Goal: Information Seeking & Learning: Compare options

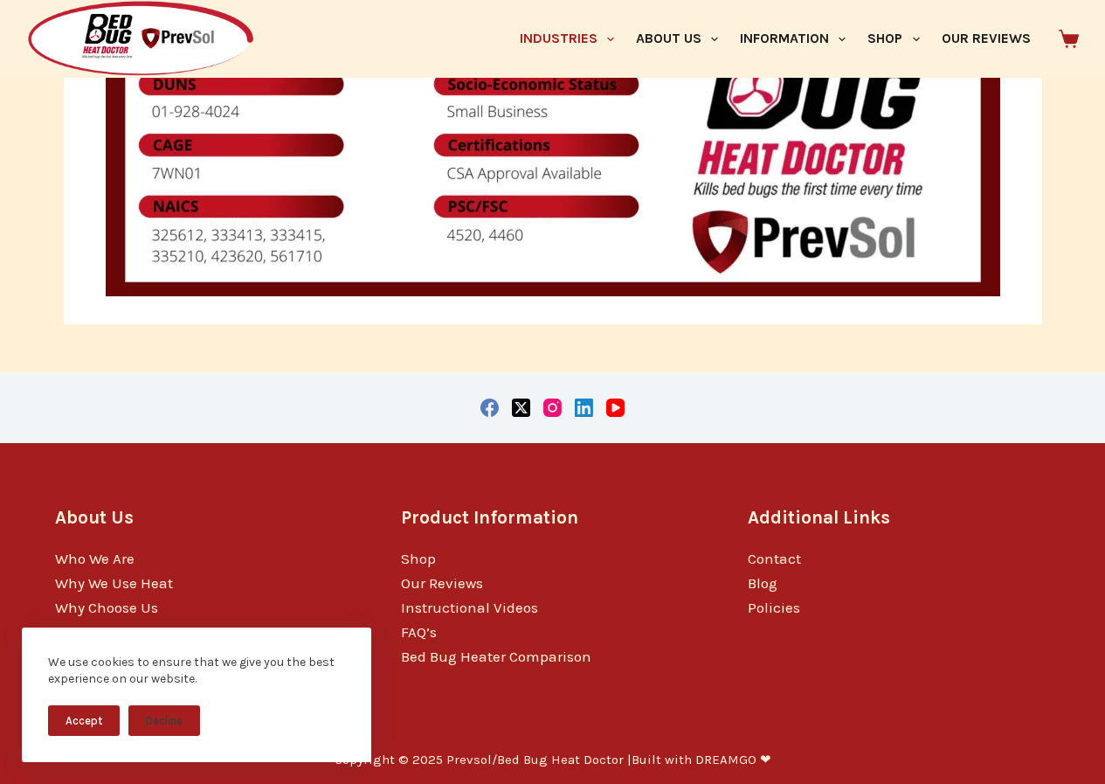
scroll to position [3962, 0]
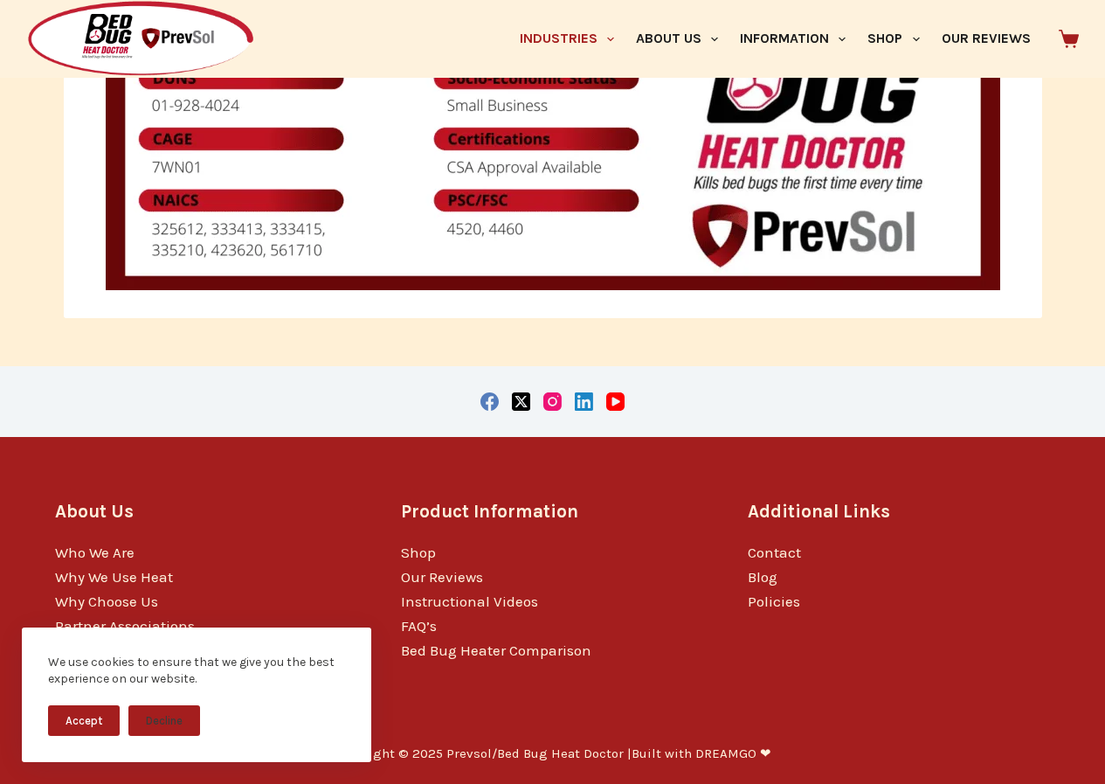
click at [211, 556] on li "Who We Are" at bounding box center [206, 552] width 302 height 24
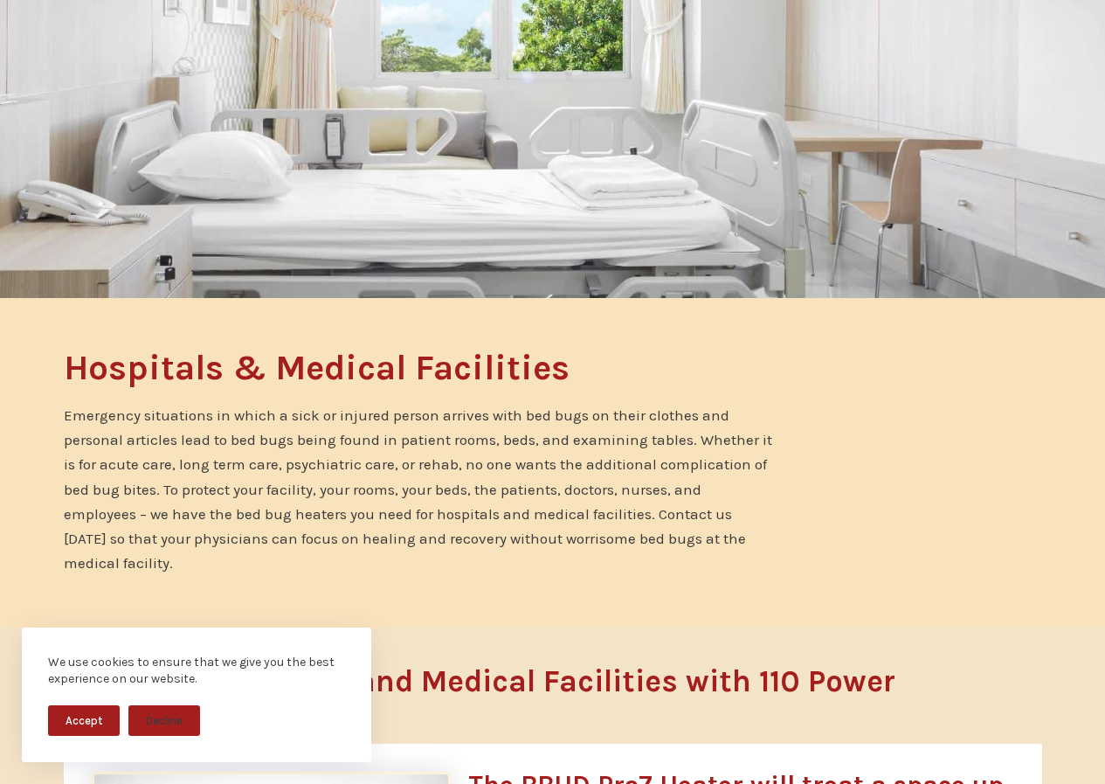
scroll to position [0, 0]
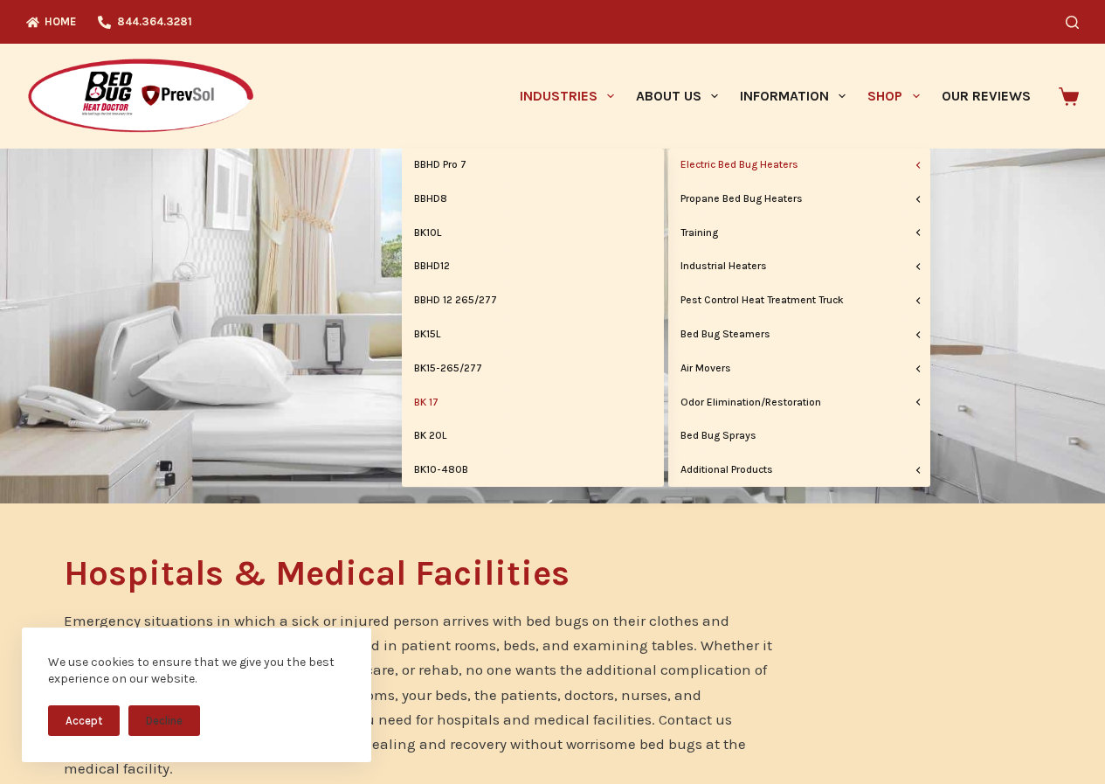
click at [523, 390] on link "BK 17" at bounding box center [533, 402] width 262 height 33
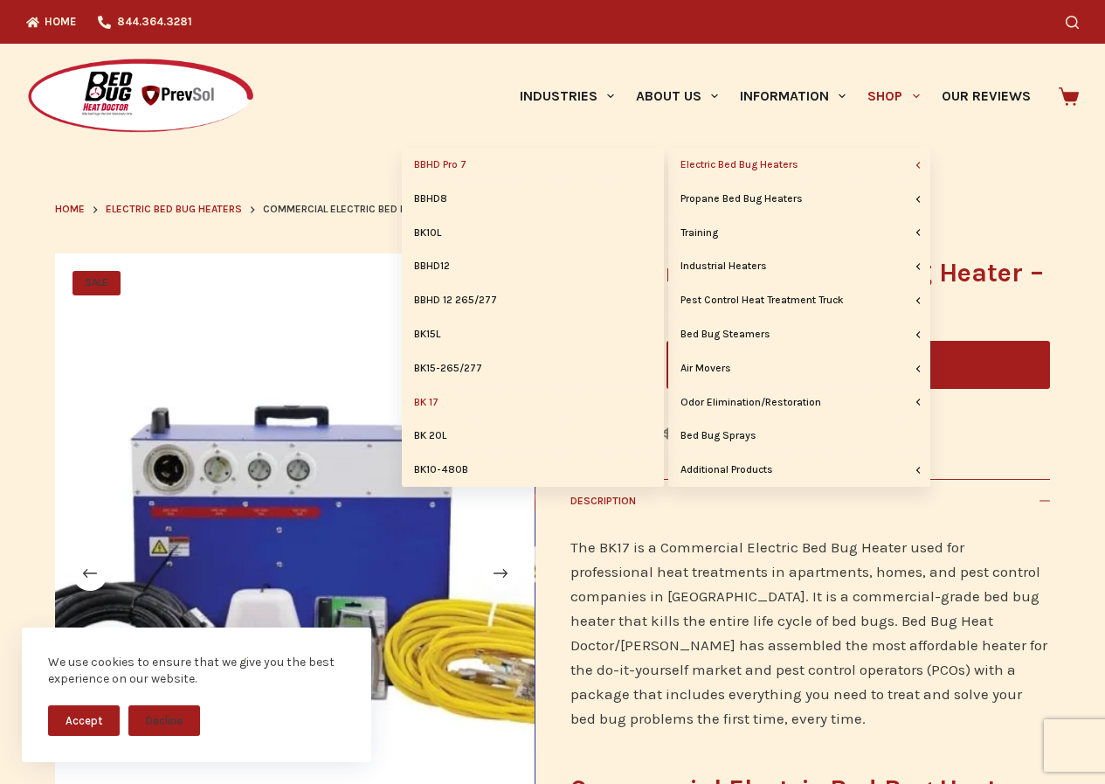
click at [518, 171] on link "BBHD Pro 7" at bounding box center [533, 165] width 262 height 33
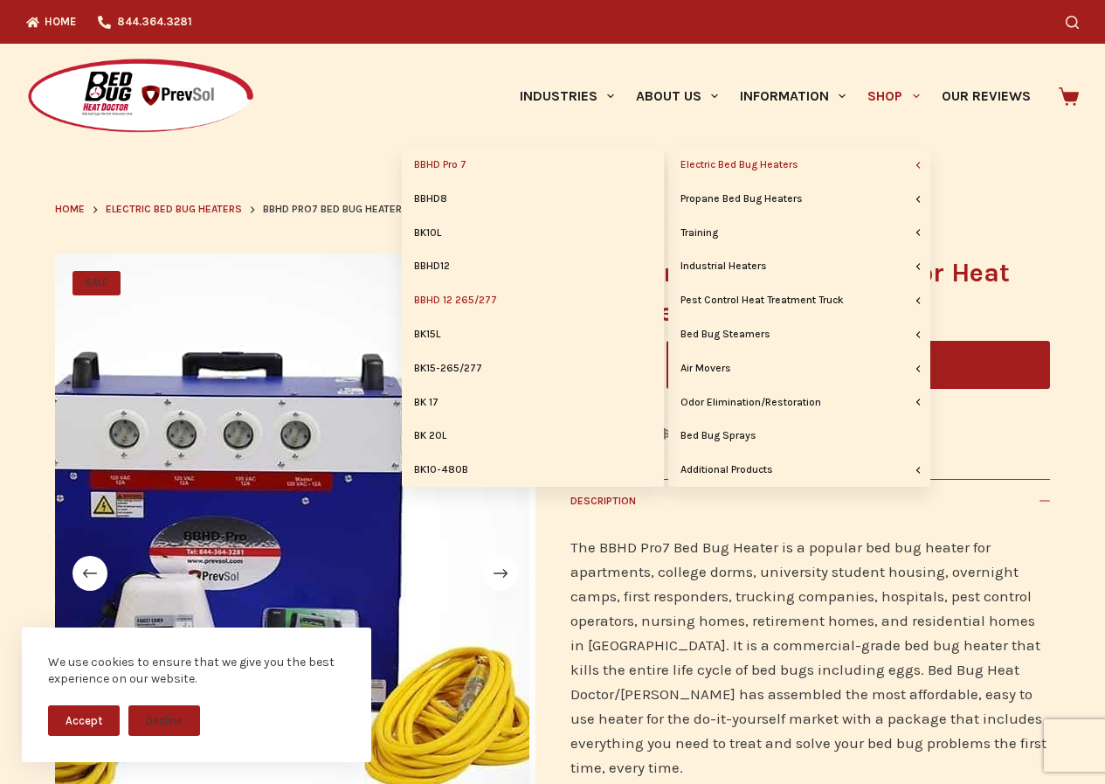
click at [533, 302] on link "BBHD 12 265/277" at bounding box center [533, 300] width 262 height 33
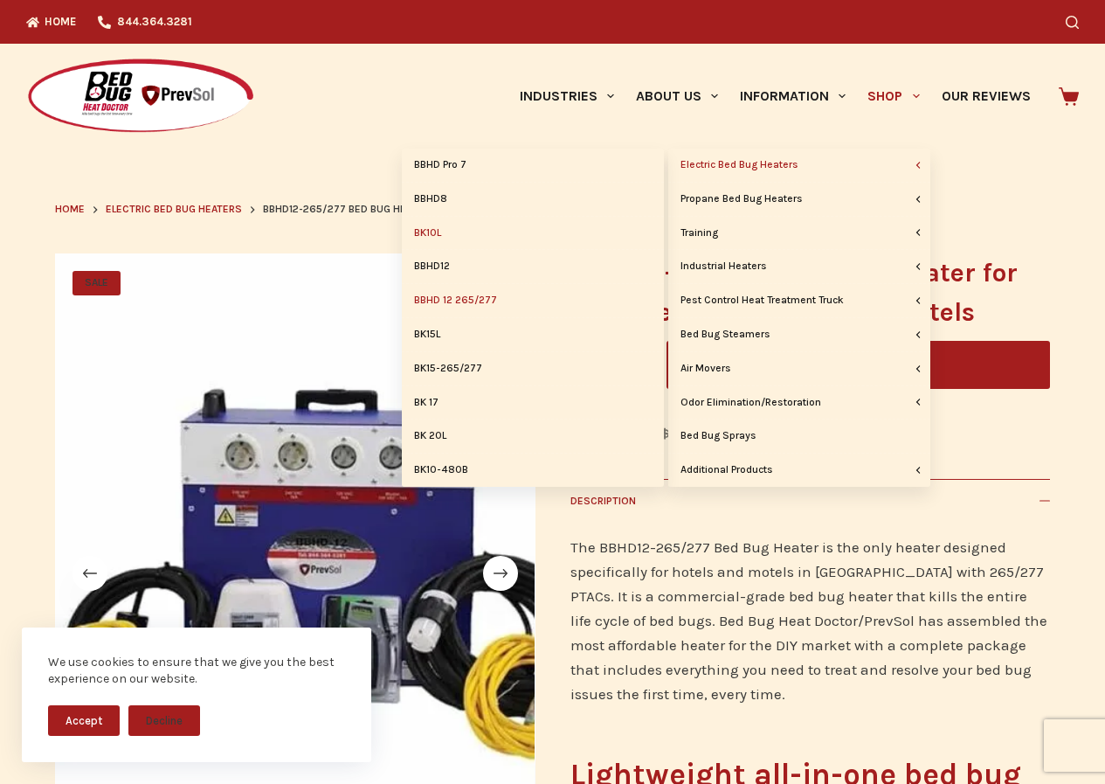
click at [529, 222] on link "BK10L" at bounding box center [533, 233] width 262 height 33
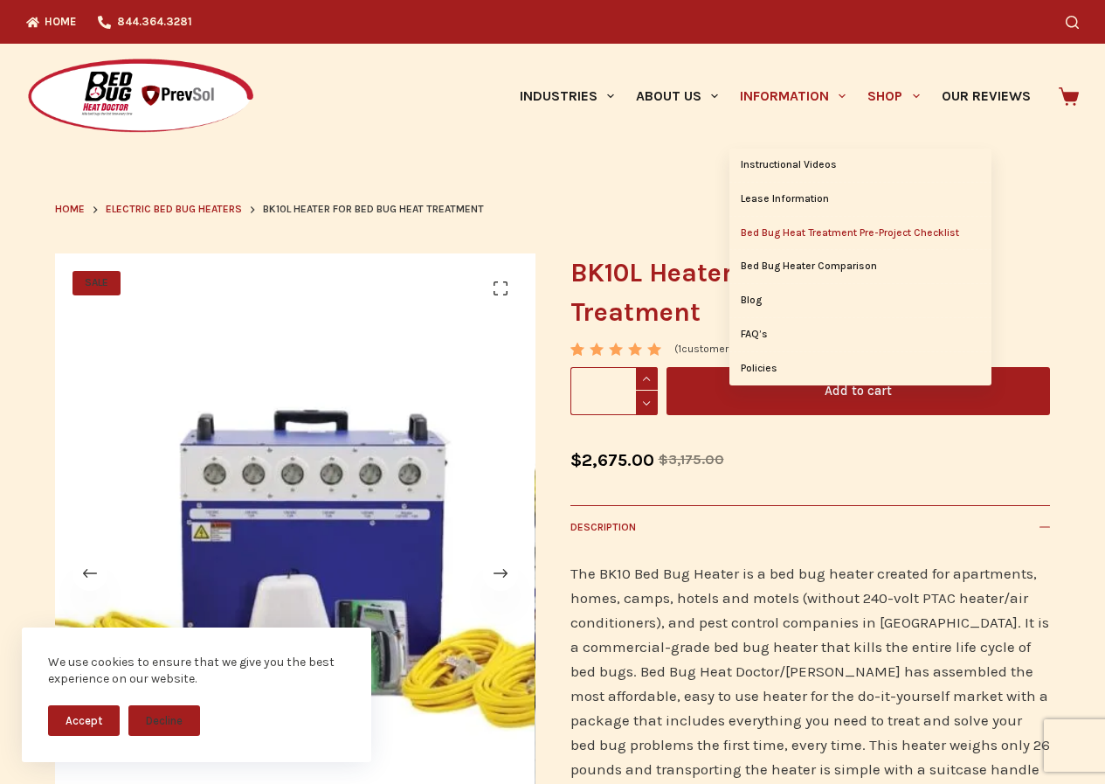
click at [833, 230] on link "Bed Bug Heat Treatment Pre-Project Checklist" at bounding box center [860, 233] width 262 height 33
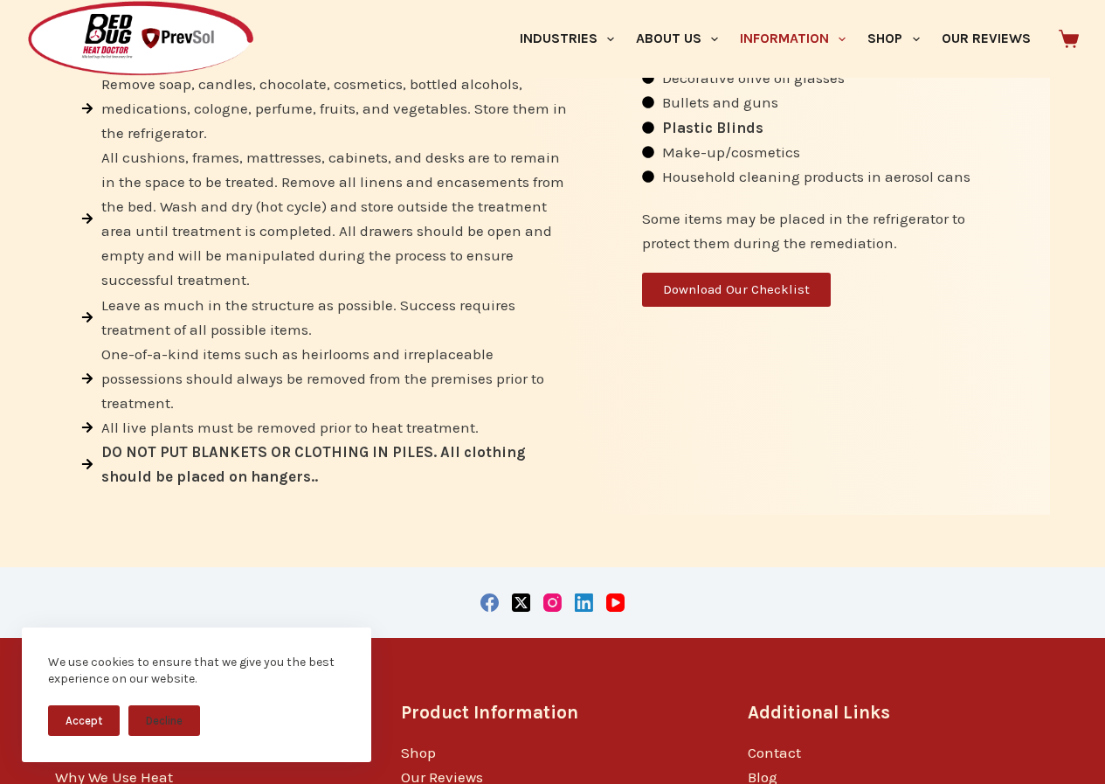
scroll to position [1219, 0]
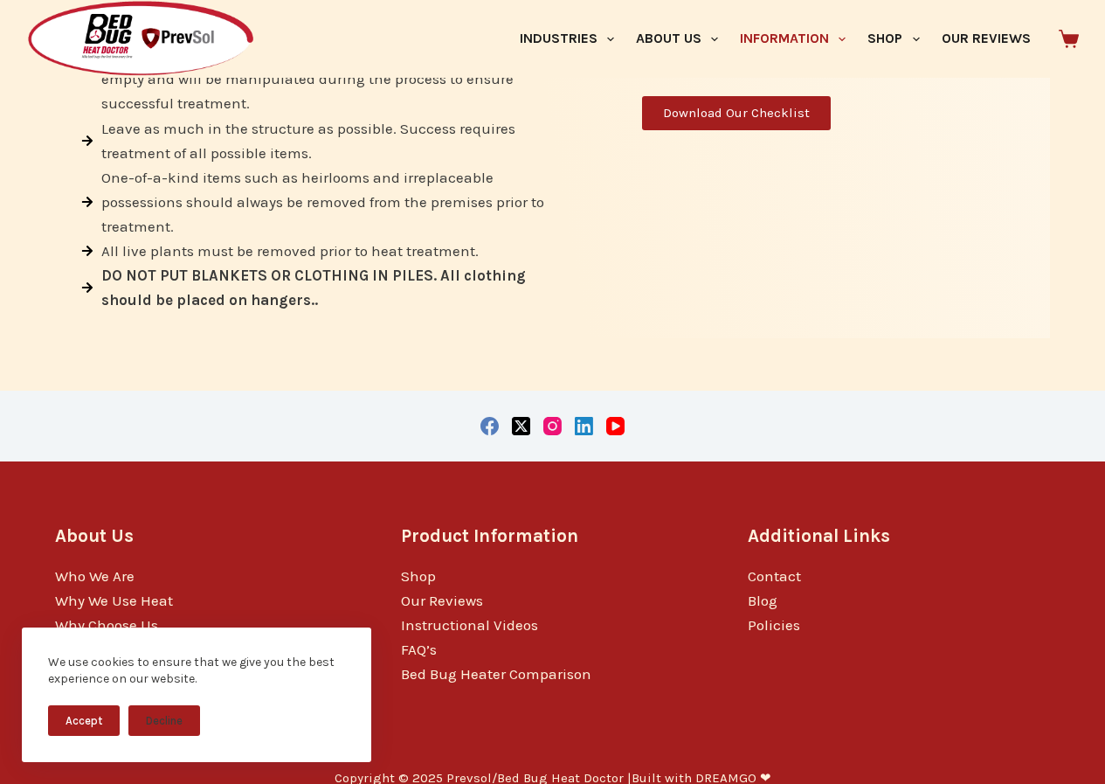
click at [142, 23] on img at bounding box center [140, 39] width 229 height 78
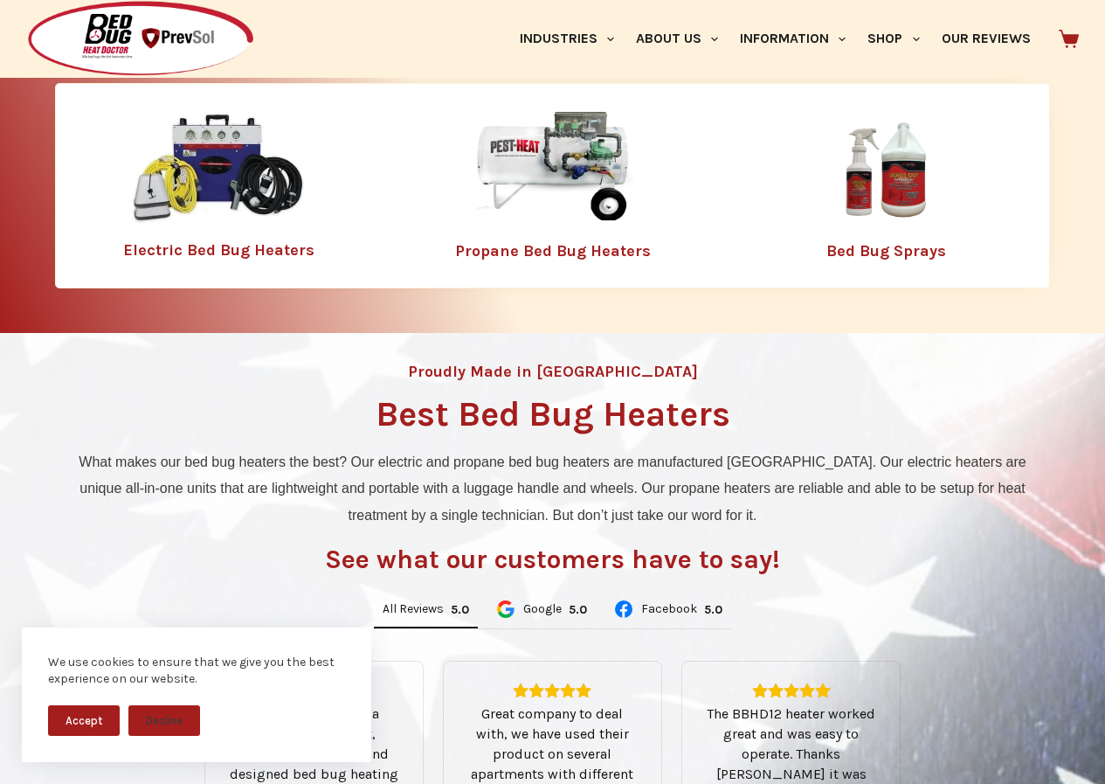
click at [880, 249] on link "Bed Bug Sprays" at bounding box center [886, 250] width 120 height 19
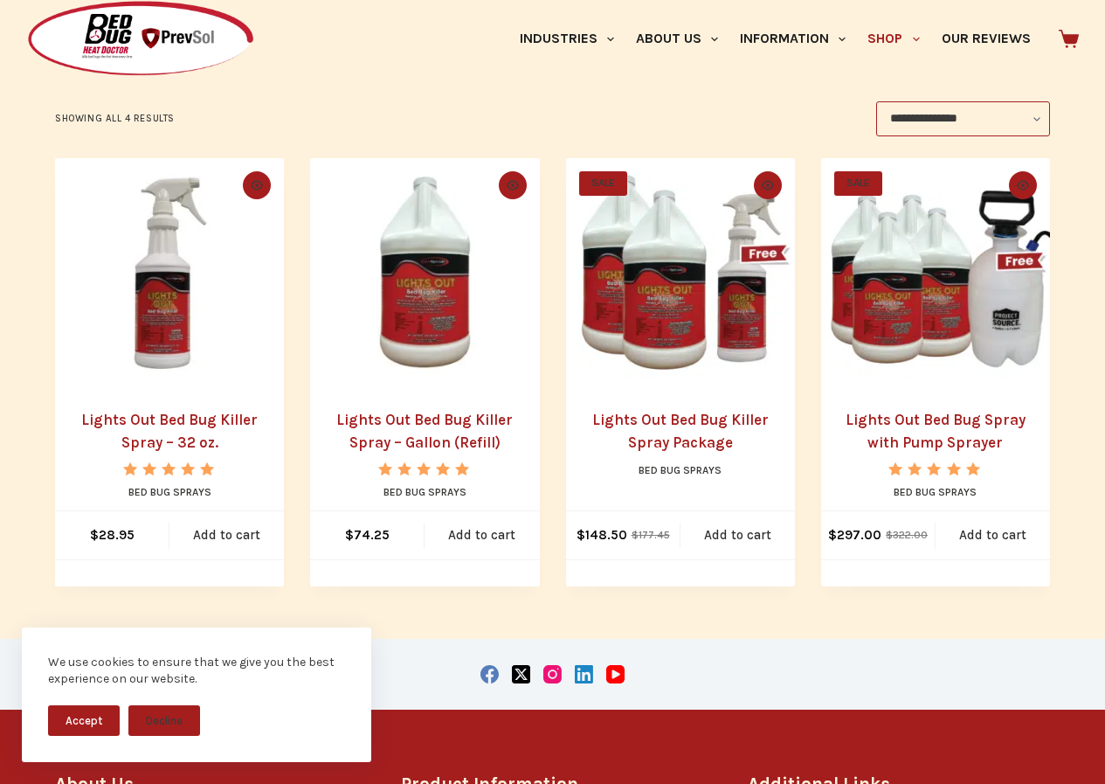
scroll to position [349, 0]
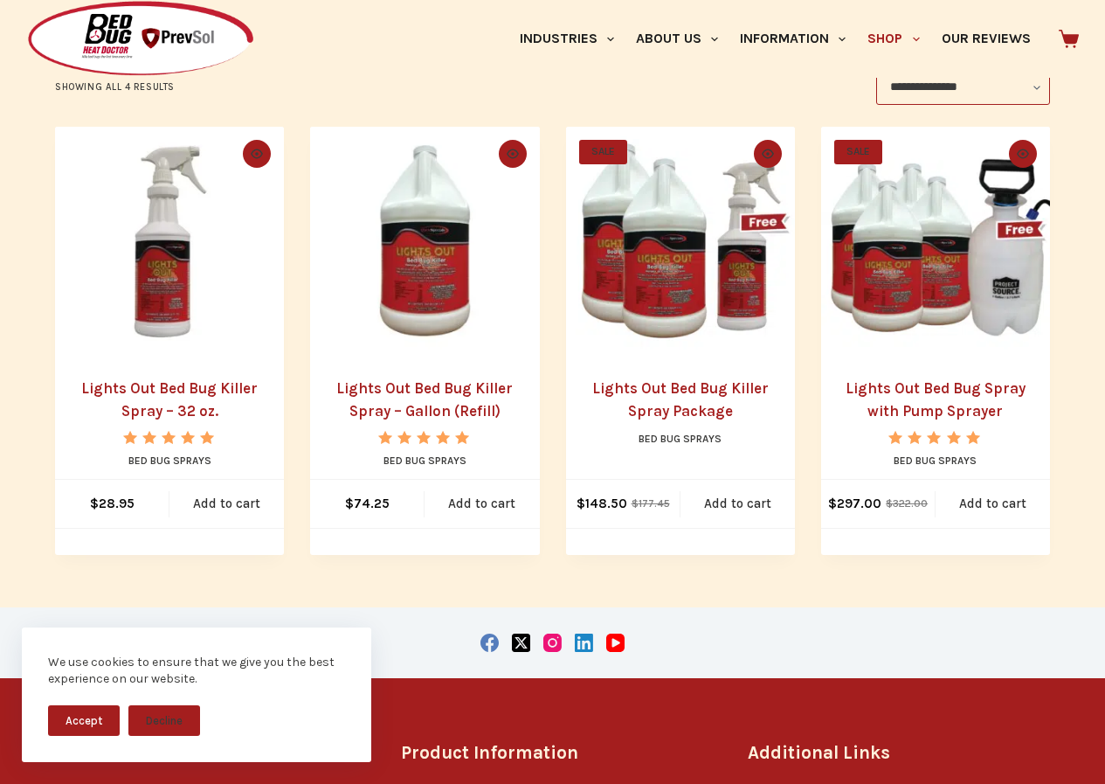
click at [427, 261] on img "Lights Out Bed Bug Killer Spray - Gallon (Refill)" at bounding box center [424, 241] width 229 height 229
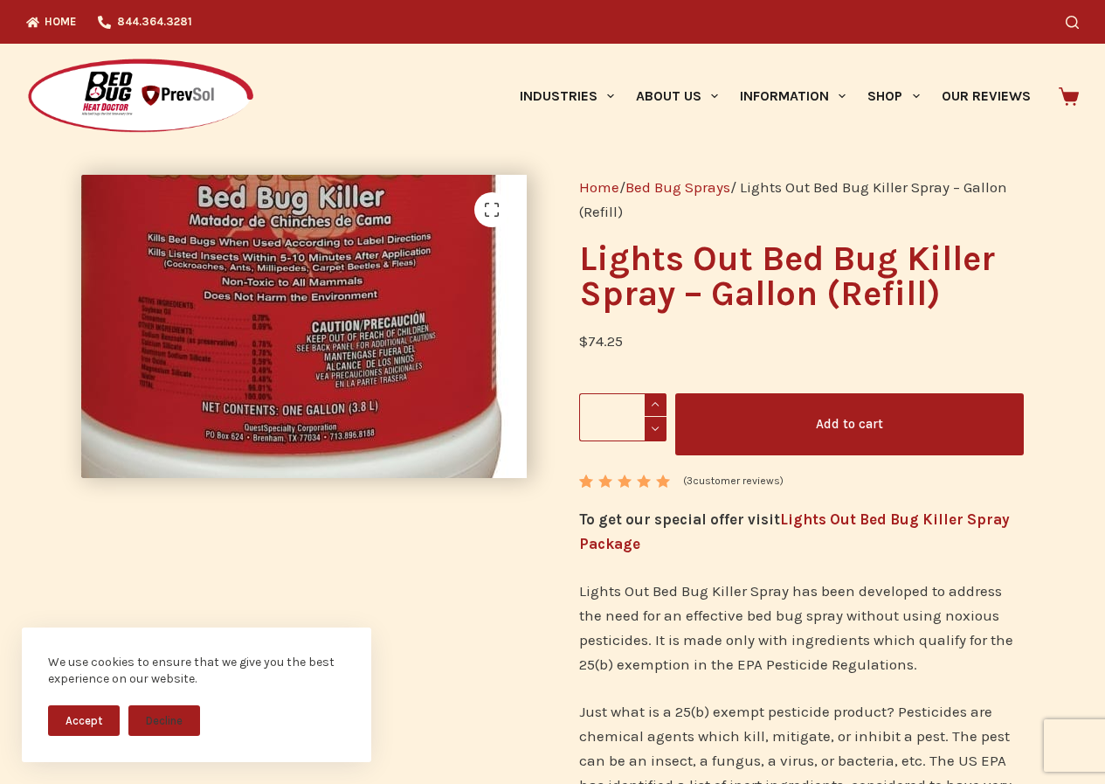
click at [309, 414] on img at bounding box center [285, 106] width 1622 height 1106
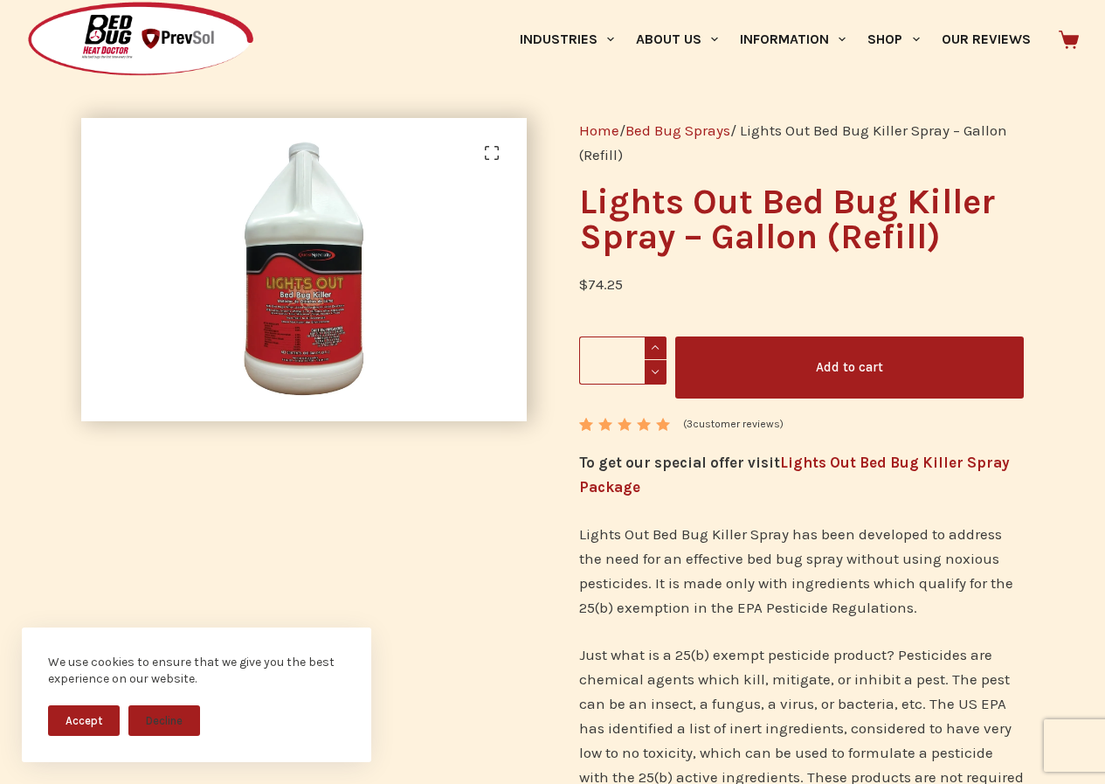
scroll to position [87, 0]
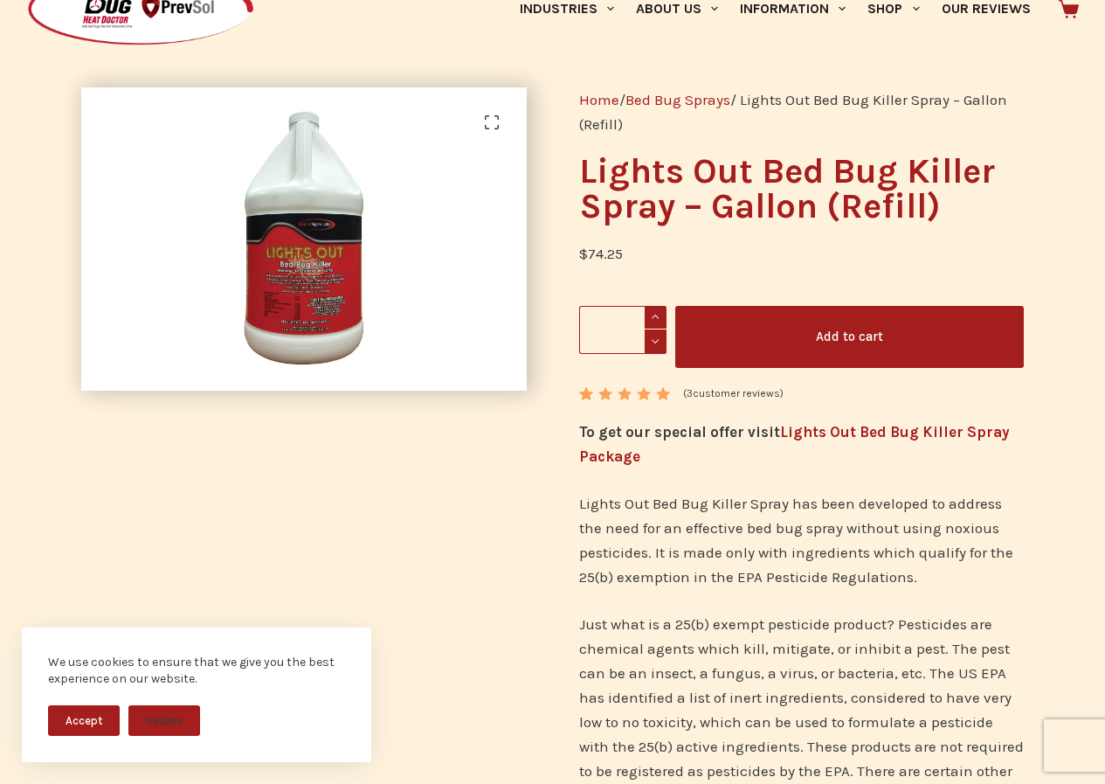
click at [841, 432] on link "Lights Out Bed Bug Killer Spray Package" at bounding box center [794, 444] width 431 height 42
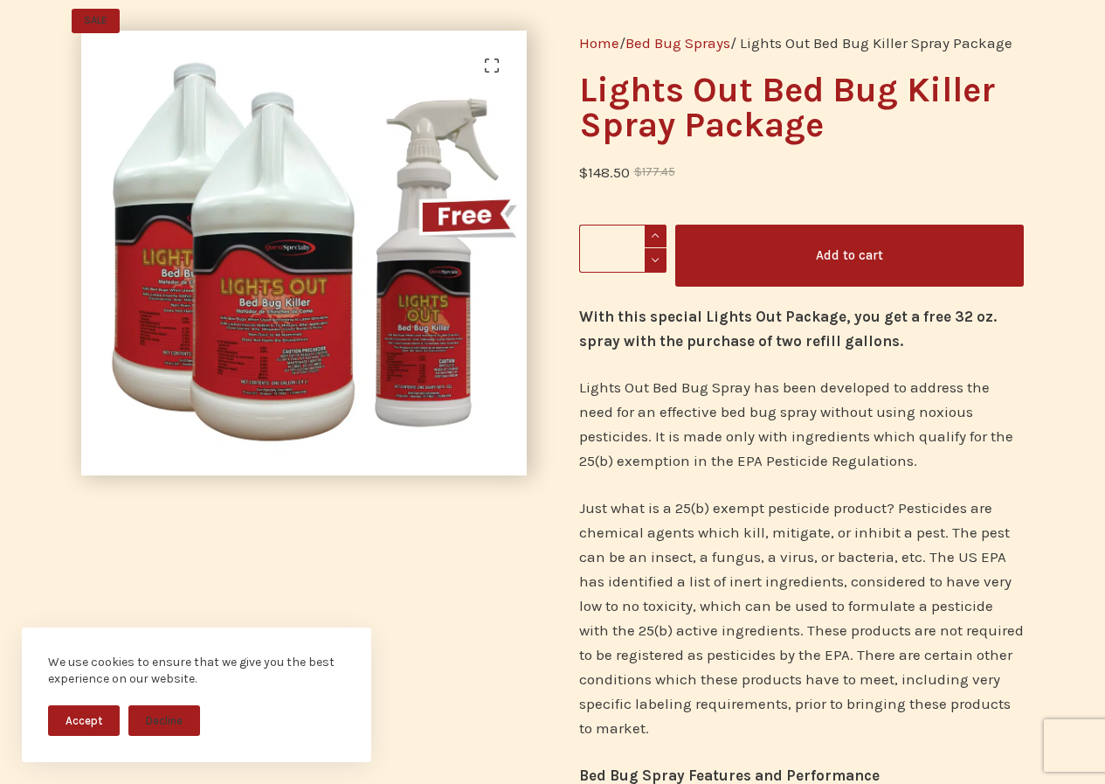
scroll to position [175, 0]
